Goal: Check status: Check status

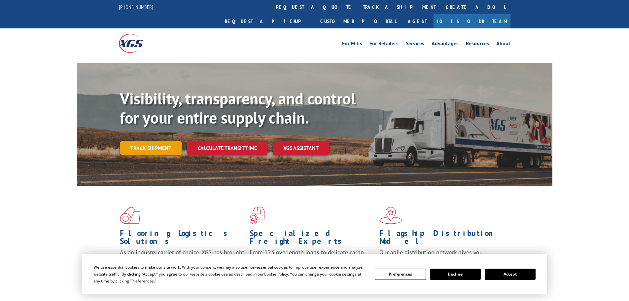
click at [152, 141] on link "Track shipment" at bounding box center [151, 148] width 62 height 14
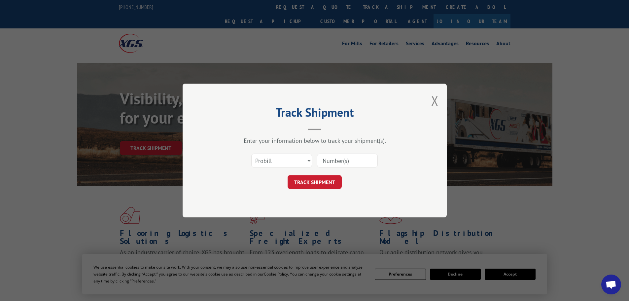
click at [328, 160] on input at bounding box center [347, 161] width 61 height 14
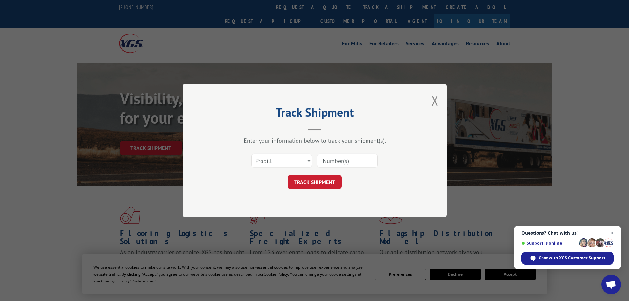
paste input "17521887"
type input "17521887"
click at [329, 184] on button "TRACK SHIPMENT" at bounding box center [315, 182] width 54 height 14
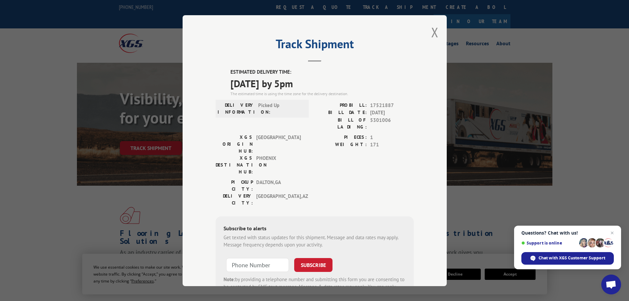
drag, startPoint x: 329, startPoint y: 85, endPoint x: 220, endPoint y: 71, distance: 110.3
click at [220, 71] on div "ESTIMATED DELIVERY TIME: [DATE] by 5pm The estimated time is using the time zon…" at bounding box center [315, 187] width 198 height 238
copy div "ESTIMATED DELIVERY TIME: [DATE] by 5pm"
click at [434, 31] on button "Close modal" at bounding box center [435, 32] width 7 height 18
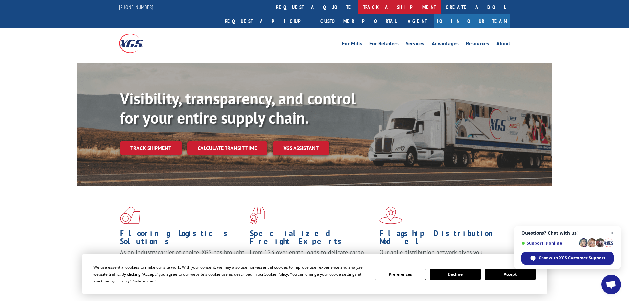
click at [358, 5] on link "track a shipment" at bounding box center [399, 7] width 83 height 14
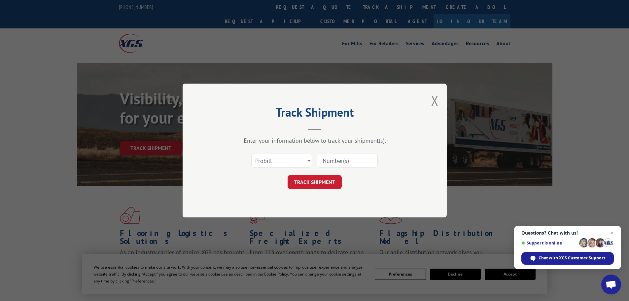
click at [336, 160] on input at bounding box center [347, 161] width 61 height 14
paste input "2402498"
type input "2402498"
click at [316, 179] on button "TRACK SHIPMENT" at bounding box center [315, 182] width 54 height 14
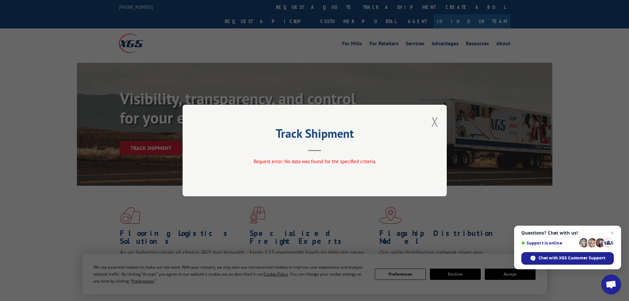
click at [435, 123] on button "Close modal" at bounding box center [435, 122] width 7 height 18
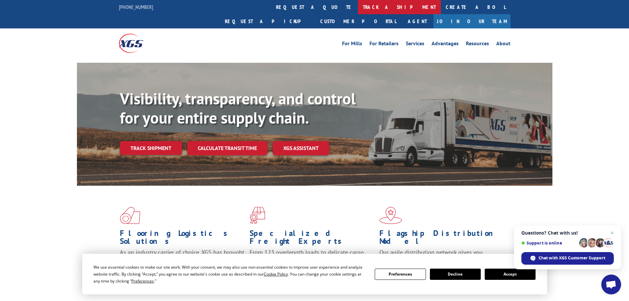
click at [358, 5] on link "track a shipment" at bounding box center [399, 7] width 83 height 14
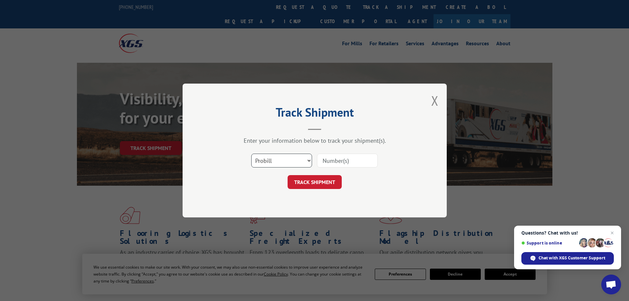
click at [282, 160] on select "Select category... Probill BOL PO" at bounding box center [281, 161] width 61 height 14
select select "bol"
click at [251, 154] on select "Select category... Probill BOL PO" at bounding box center [281, 161] width 61 height 14
paste input "2402498"
type input "2402498"
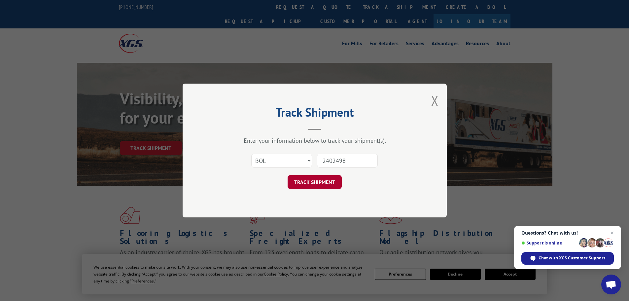
click at [329, 182] on button "TRACK SHIPMENT" at bounding box center [315, 182] width 54 height 14
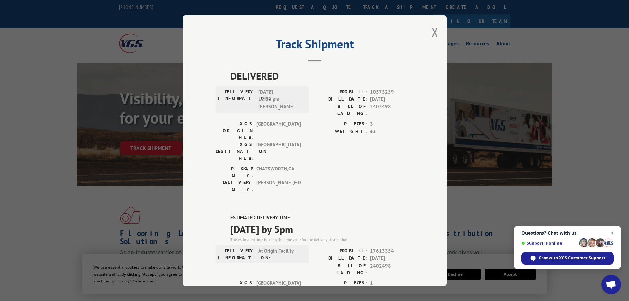
drag, startPoint x: 321, startPoint y: 194, endPoint x: 227, endPoint y: 177, distance: 95.4
copy div "ESTIMATED DELIVERY TIME: [DATE] by 5pm"
click at [433, 28] on button "Close modal" at bounding box center [435, 32] width 7 height 18
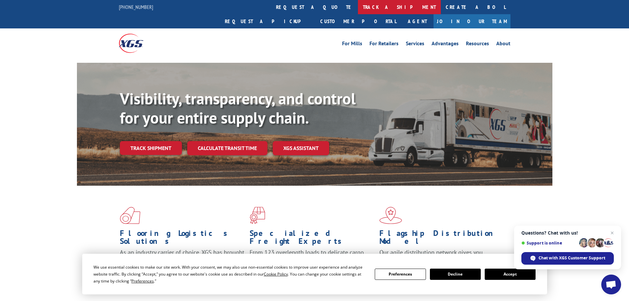
click at [358, 3] on link "track a shipment" at bounding box center [399, 7] width 83 height 14
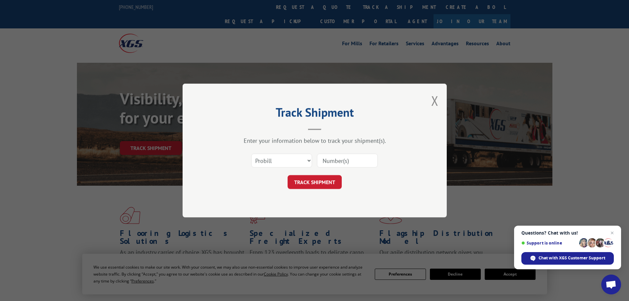
click at [342, 158] on input at bounding box center [347, 161] width 61 height 14
paste input "17472578"
type input "17472578"
click at [307, 182] on button "TRACK SHIPMENT" at bounding box center [315, 182] width 54 height 14
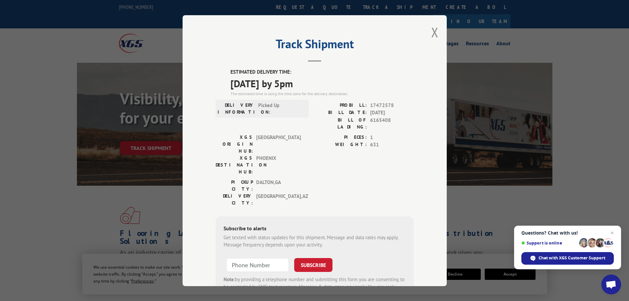
drag, startPoint x: 318, startPoint y: 83, endPoint x: 227, endPoint y: 71, distance: 91.7
click at [227, 71] on div "ESTIMATED DELIVERY TIME: [DATE] by 5pm The estimated time is using the time zon…" at bounding box center [315, 187] width 198 height 238
copy div "ESTIMATED DELIVERY TIME: [DATE] by 5pm"
